Goal: Check status: Check status

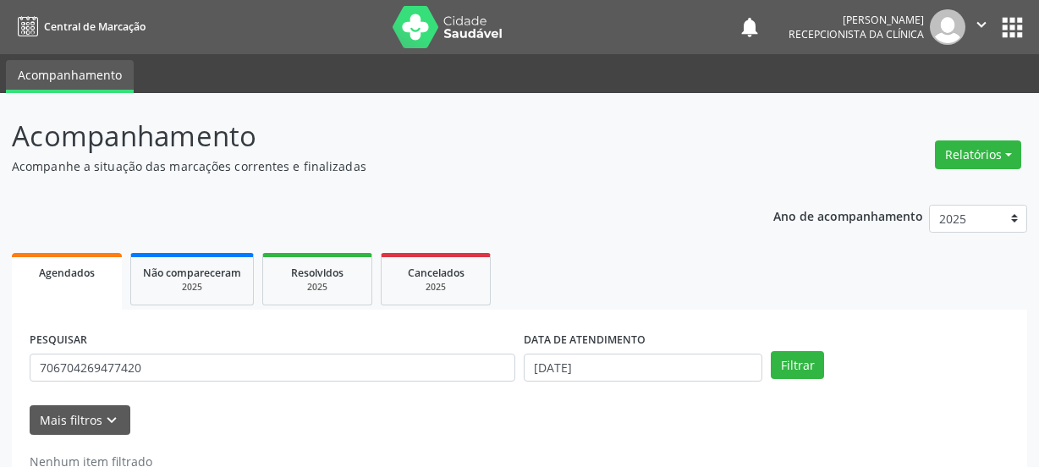
scroll to position [50, 0]
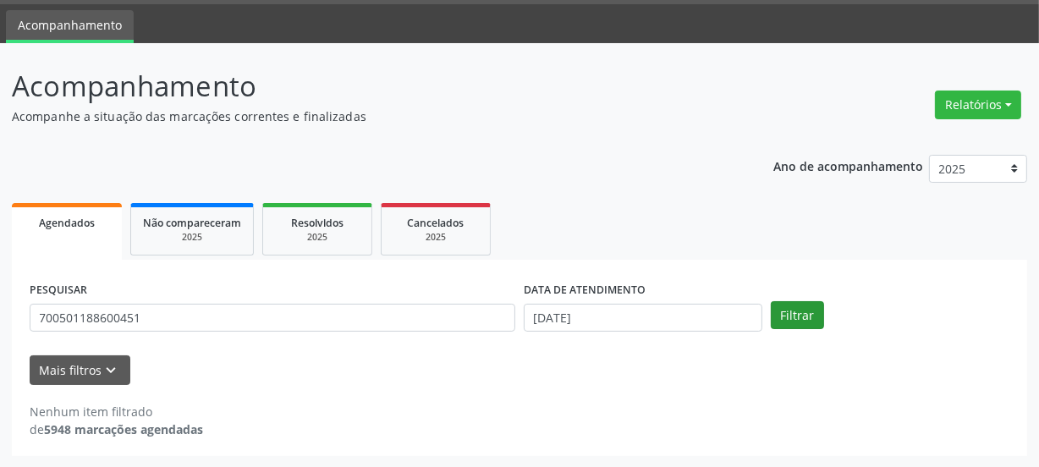
type input "700501188600451"
click at [799, 314] on button "Filtrar" at bounding box center [796, 315] width 53 height 29
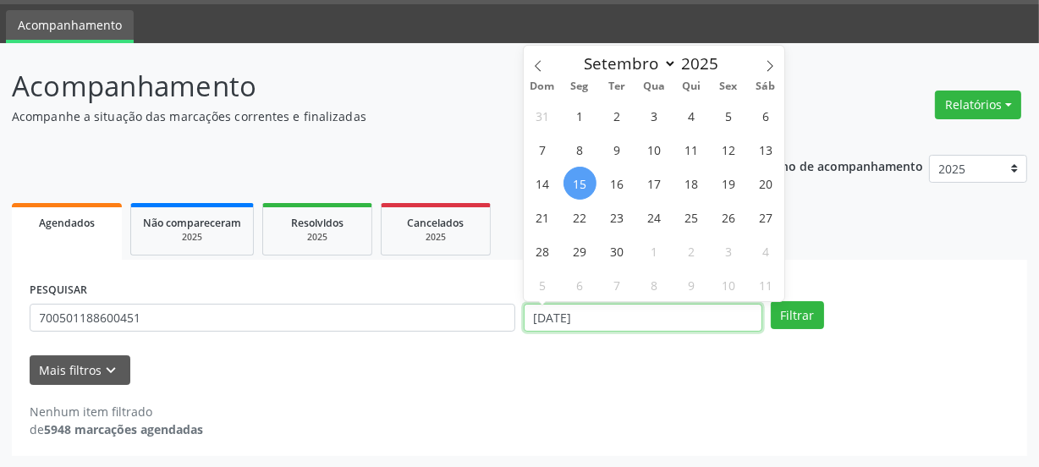
drag, startPoint x: 609, startPoint y: 313, endPoint x: 374, endPoint y: 322, distance: 235.3
click at [389, 318] on div "PESQUISAR 700501188600451 DATA DE ATENDIMENTO [DATE] Filtrar" at bounding box center [519, 310] width 988 height 66
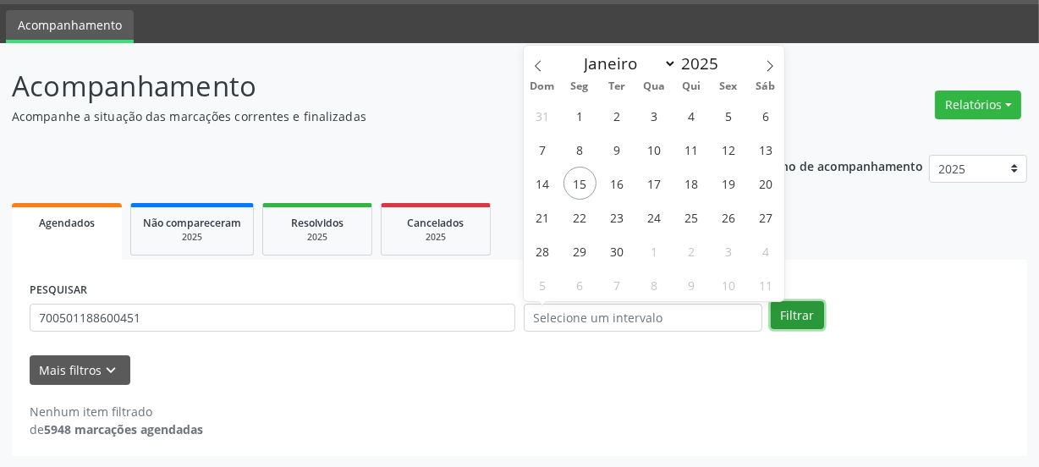
click at [792, 321] on button "Filtrar" at bounding box center [796, 315] width 53 height 29
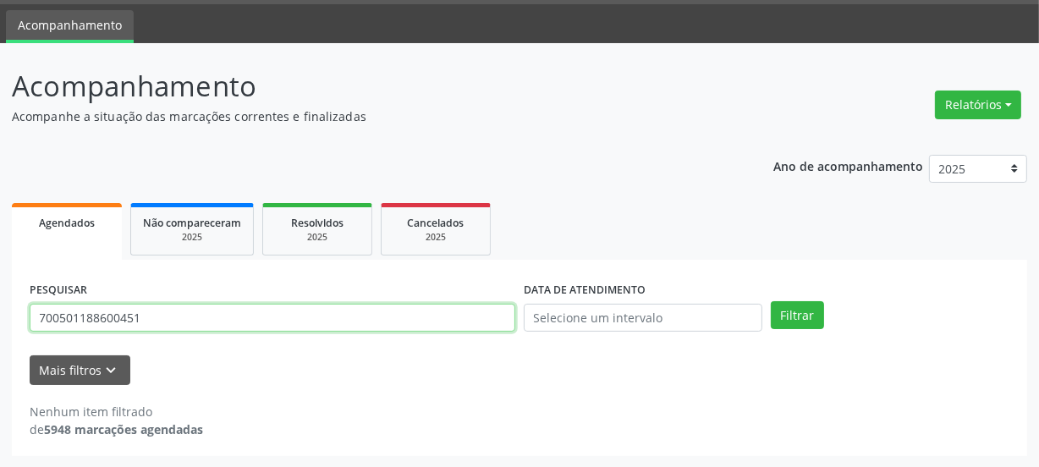
drag, startPoint x: 237, startPoint y: 320, endPoint x: 0, endPoint y: 321, distance: 236.8
click at [0, 321] on div "Acompanhamento Acompanhe a situação das marcações correntes e finalizadas Relat…" at bounding box center [519, 255] width 1039 height 425
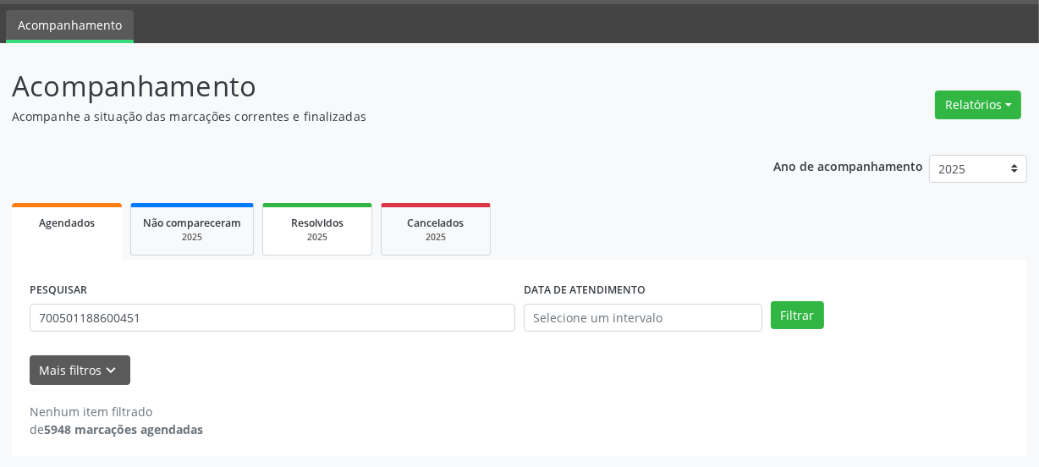
click at [311, 228] on div "Resolvidos" at bounding box center [317, 222] width 85 height 18
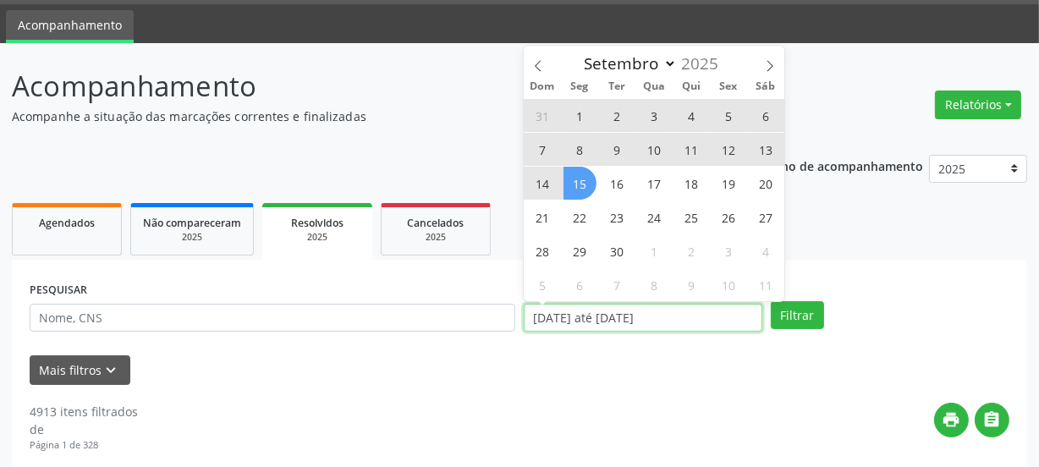
drag, startPoint x: 692, startPoint y: 312, endPoint x: 473, endPoint y: 315, distance: 219.1
click at [474, 315] on div "PESQUISAR DATA DE ATENDIMENTO [DATE] até [DATE] Filtrar" at bounding box center [519, 310] width 988 height 66
select select "0"
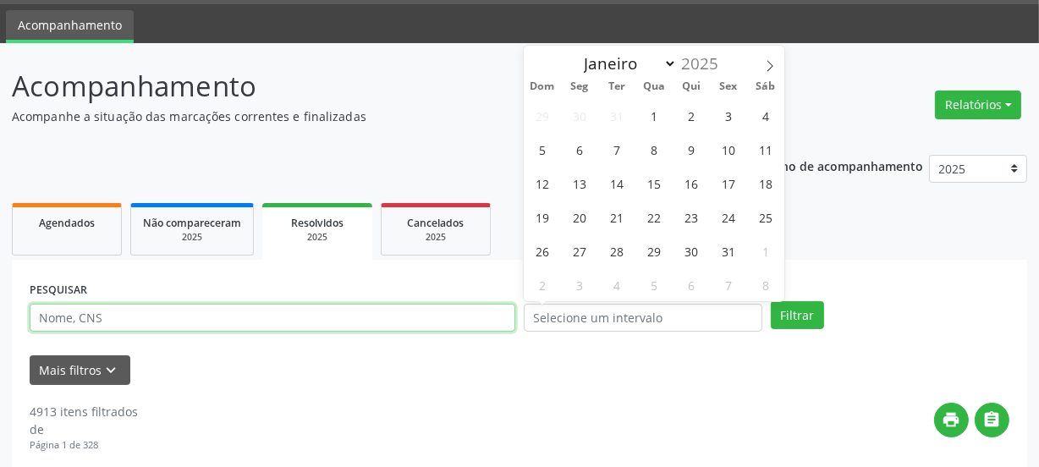
click at [424, 318] on input "text" at bounding box center [272, 318] width 485 height 29
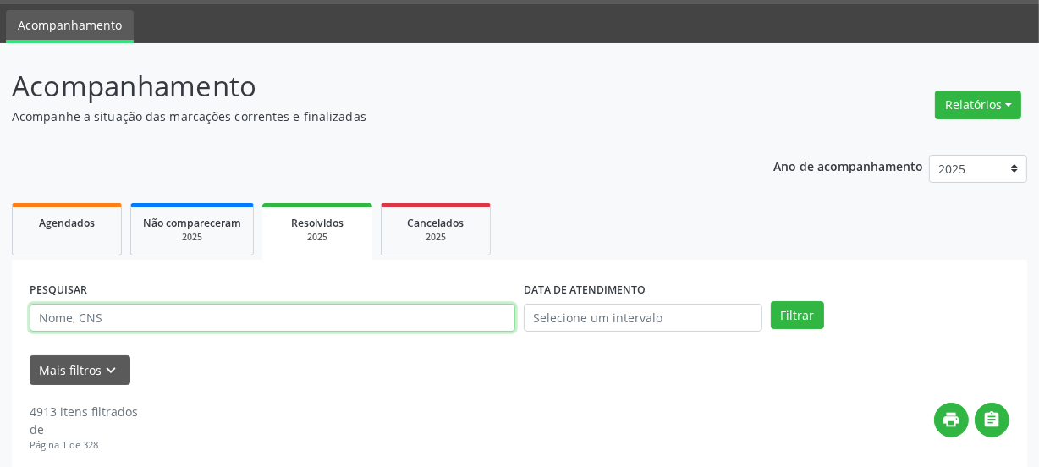
paste input "700501188600451"
type input "700501188600451"
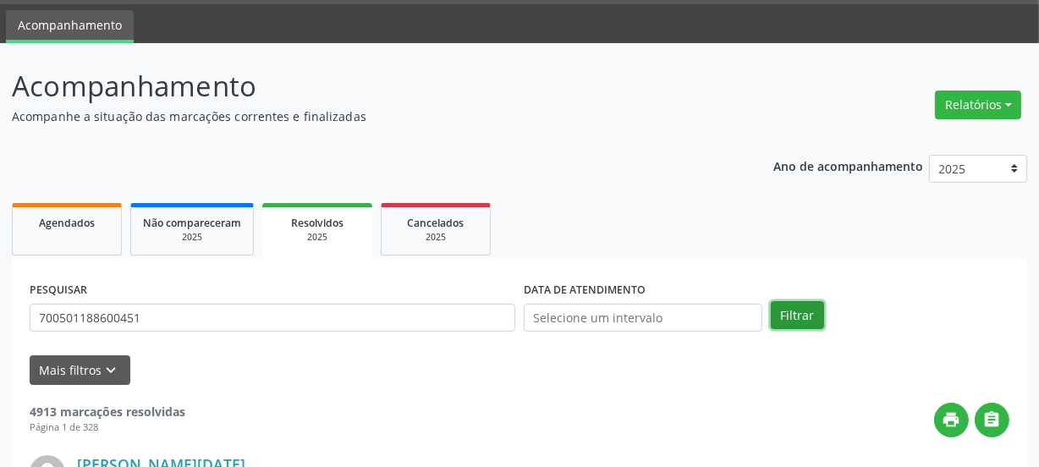
click at [809, 307] on button "Filtrar" at bounding box center [796, 315] width 53 height 29
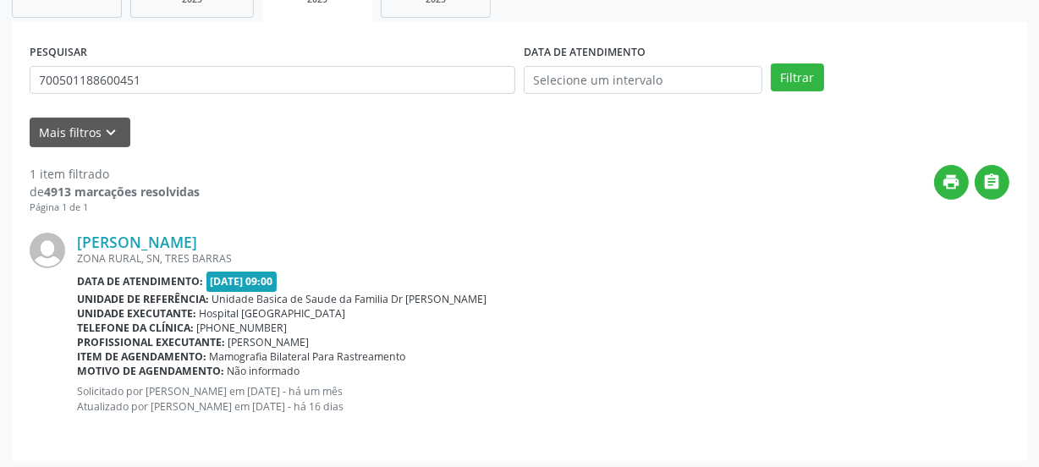
scroll to position [293, 0]
